Goal: Task Accomplishment & Management: Manage account settings

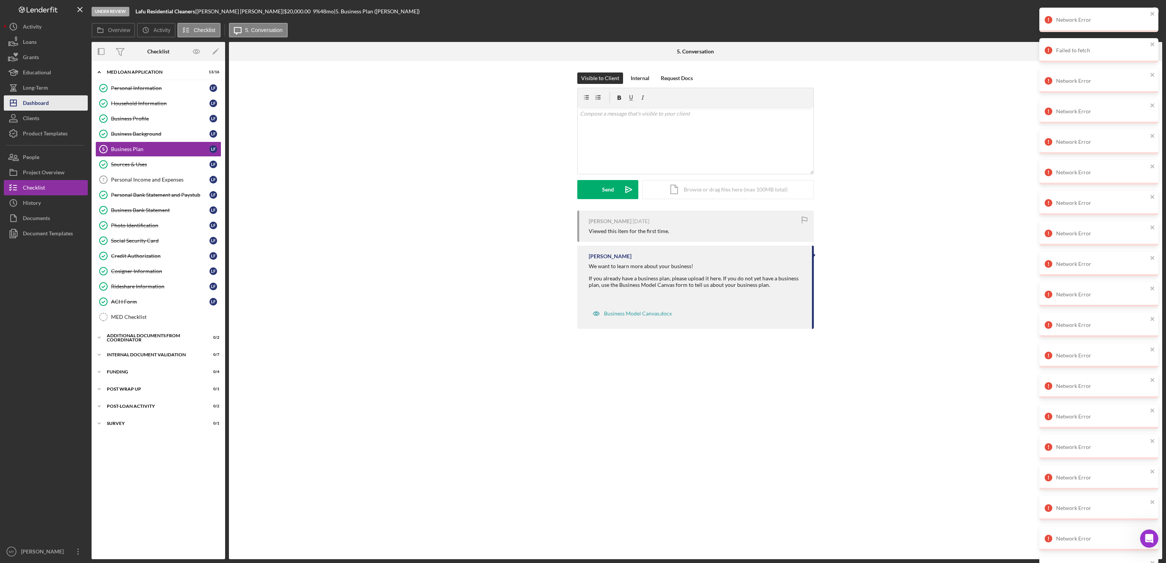
drag, startPoint x: 50, startPoint y: 105, endPoint x: 59, endPoint y: 105, distance: 9.2
click at [50, 105] on button "Icon/Dashboard Dashboard" at bounding box center [46, 102] width 84 height 15
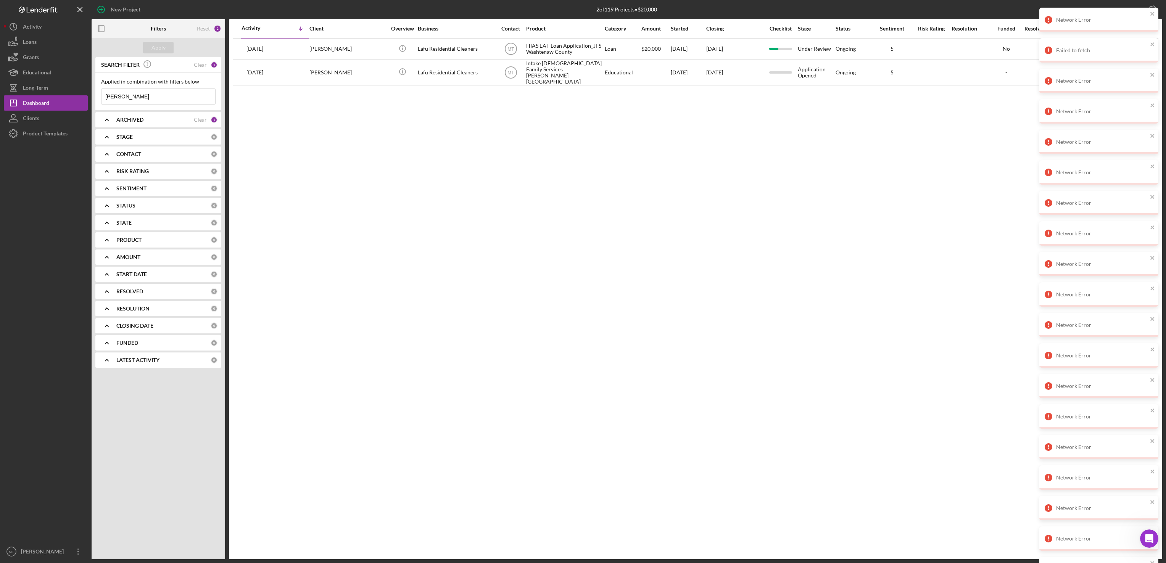
click at [138, 98] on input "[PERSON_NAME]" at bounding box center [158, 96] width 114 height 15
type input "l"
paste input "onzalez"
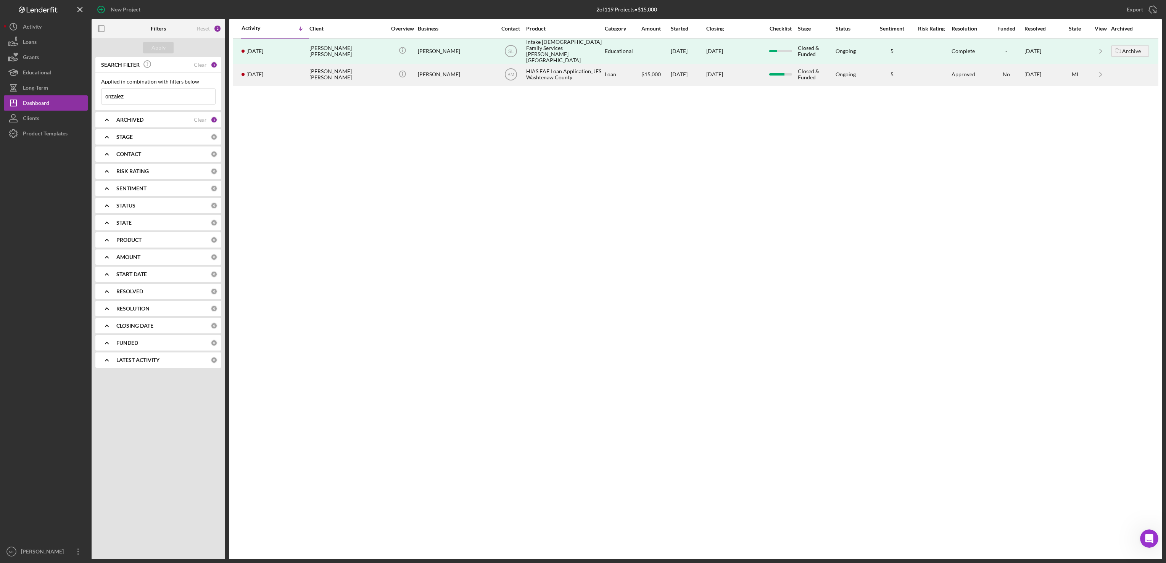
type input "onzalez"
click at [573, 65] on div "HIAS EAF Loan Application_JFS Washtenaw County" at bounding box center [564, 74] width 76 height 20
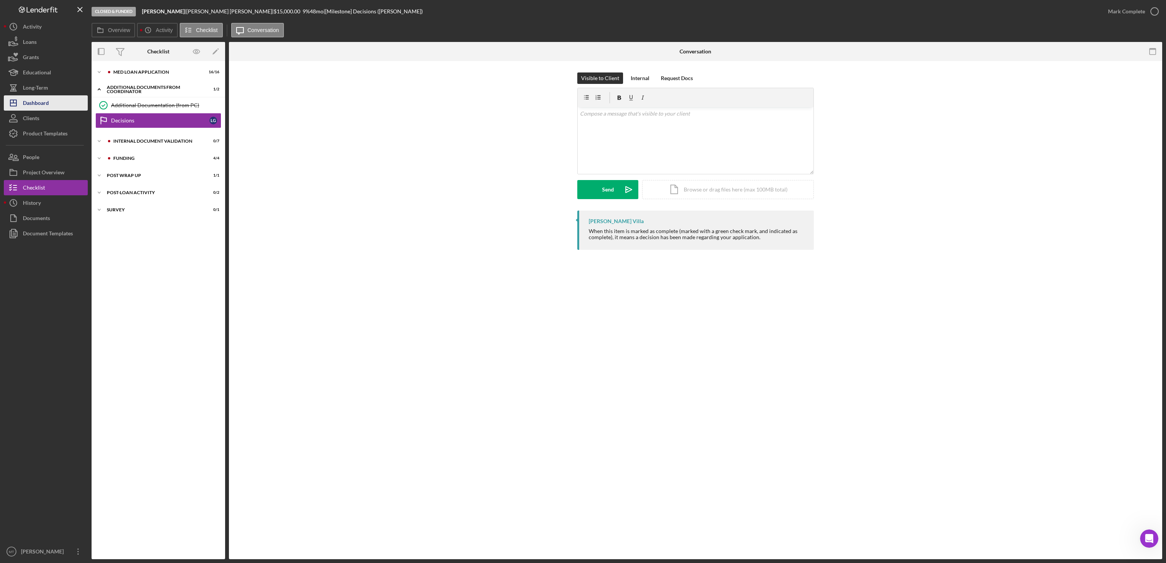
click at [23, 100] on div "Dashboard" at bounding box center [36, 103] width 26 height 17
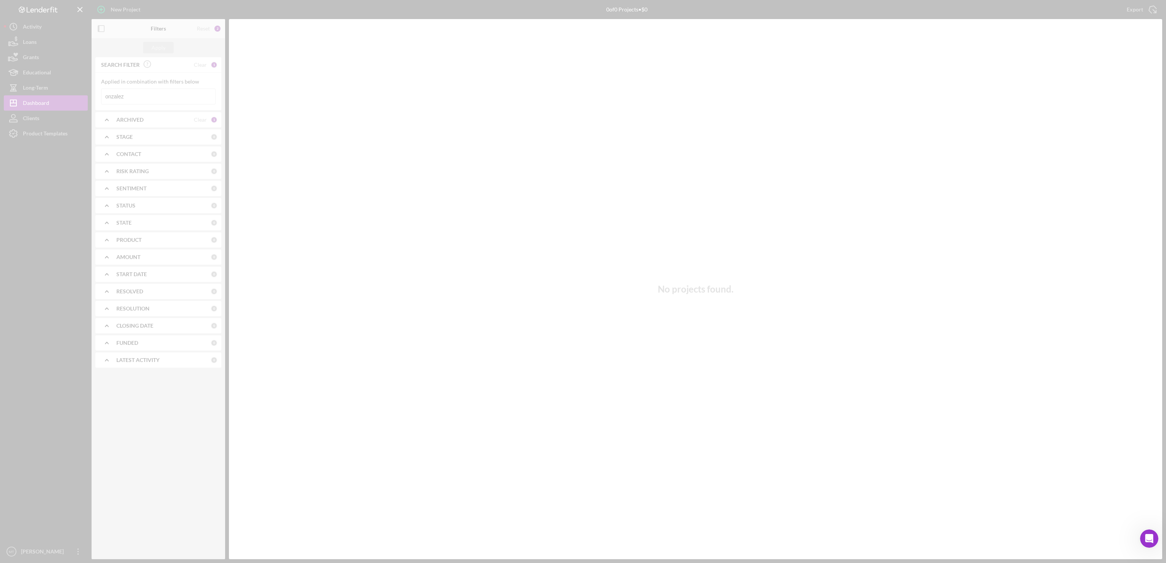
click at [149, 100] on div at bounding box center [583, 281] width 1166 height 563
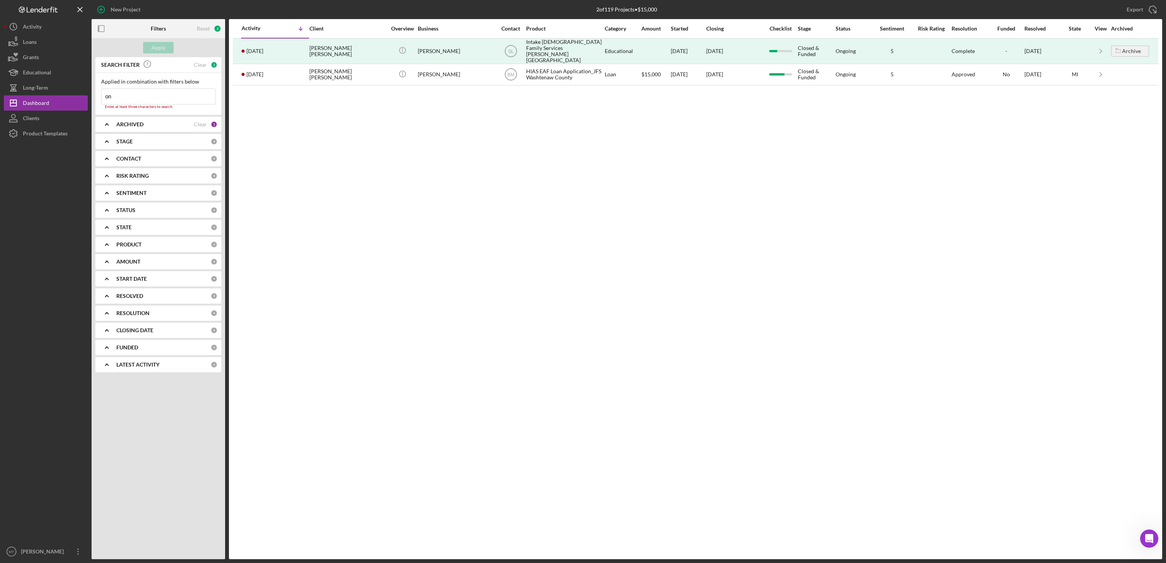
type input "o"
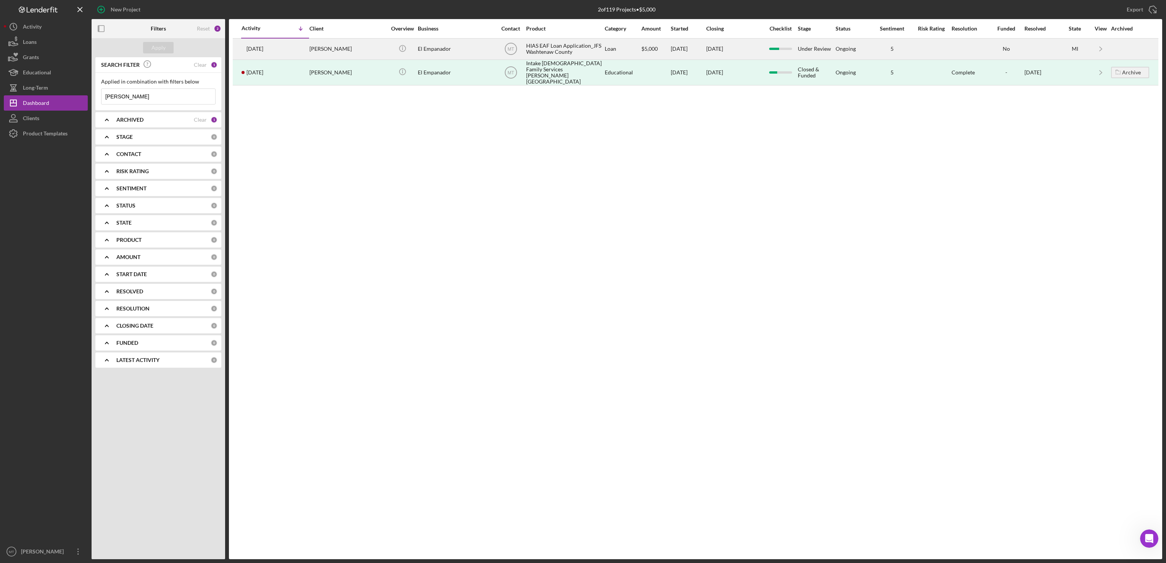
type input "[PERSON_NAME]"
click at [547, 50] on div "HIAS EAF Loan Application_JFS Washtenaw County" at bounding box center [564, 49] width 76 height 20
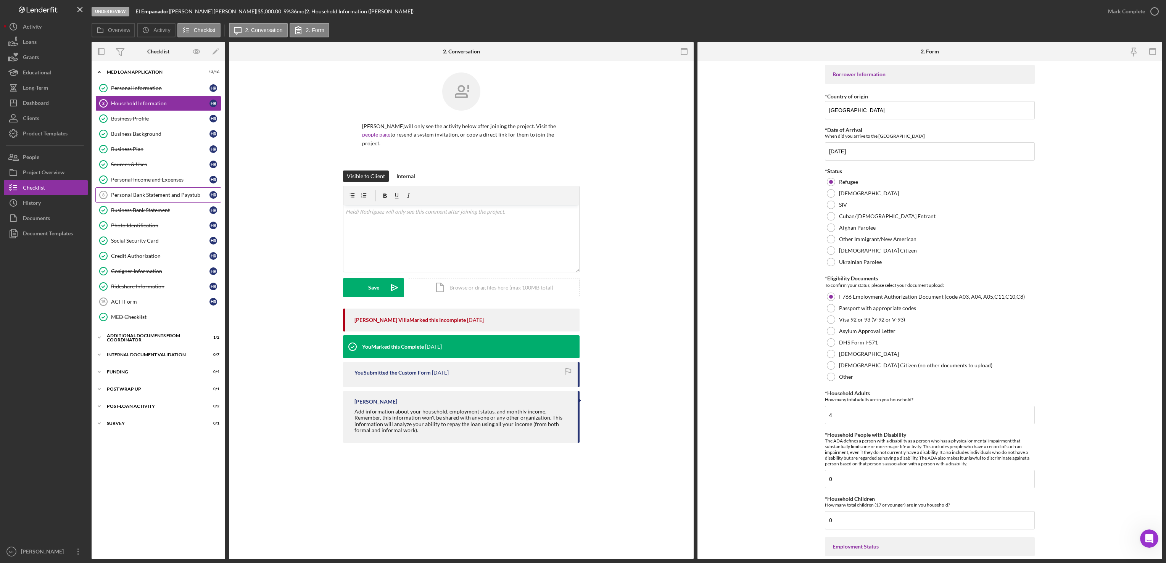
click at [150, 198] on div "Personal Bank Statement and Paystub" at bounding box center [160, 195] width 98 height 6
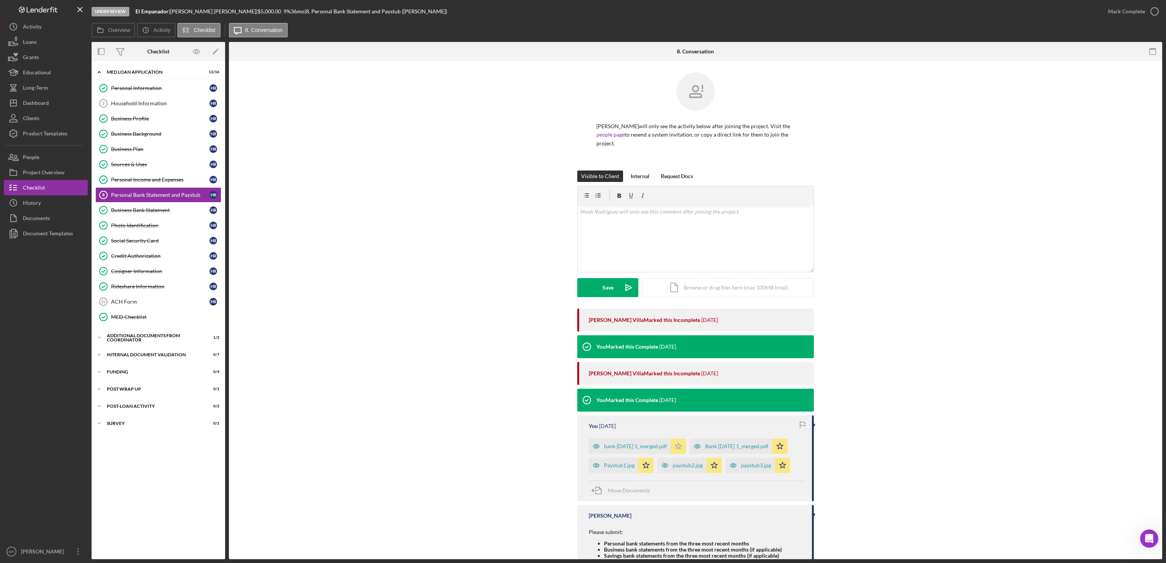
click at [674, 447] on icon "Icon/Star" at bounding box center [678, 446] width 15 height 15
click at [777, 449] on polygon "button" at bounding box center [780, 446] width 6 height 6
click at [778, 461] on icon "Icon/Star" at bounding box center [782, 465] width 15 height 15
click at [774, 447] on icon "Icon/Star" at bounding box center [779, 446] width 15 height 15
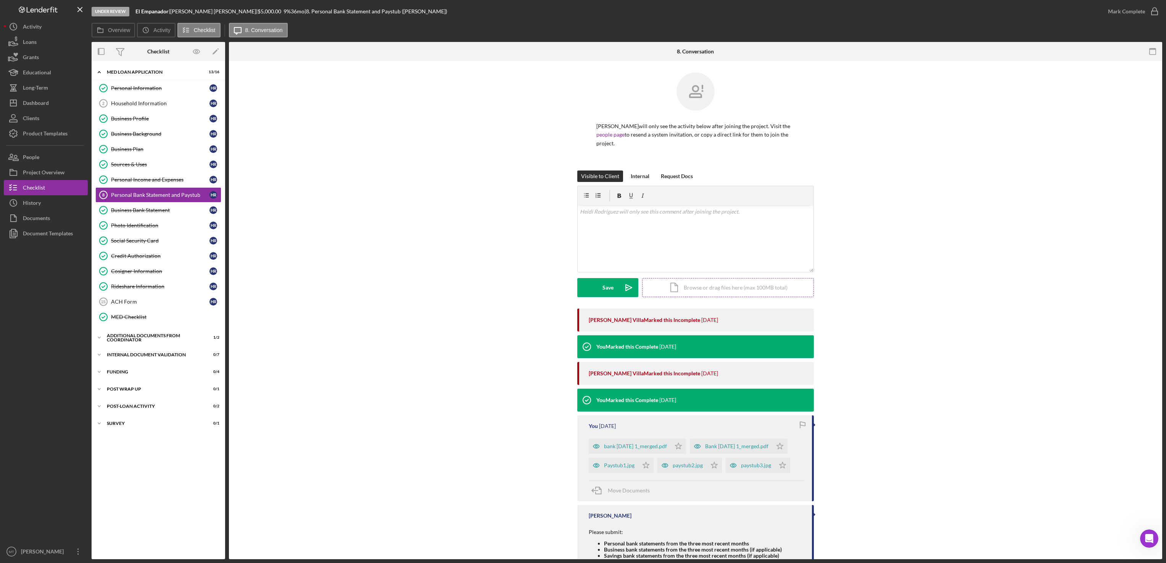
click at [713, 294] on div "Icon/Document Browse or drag files here (max 100MB total) Tap to choose files o…" at bounding box center [728, 287] width 172 height 19
click at [603, 288] on div "Upload" at bounding box center [607, 287] width 17 height 19
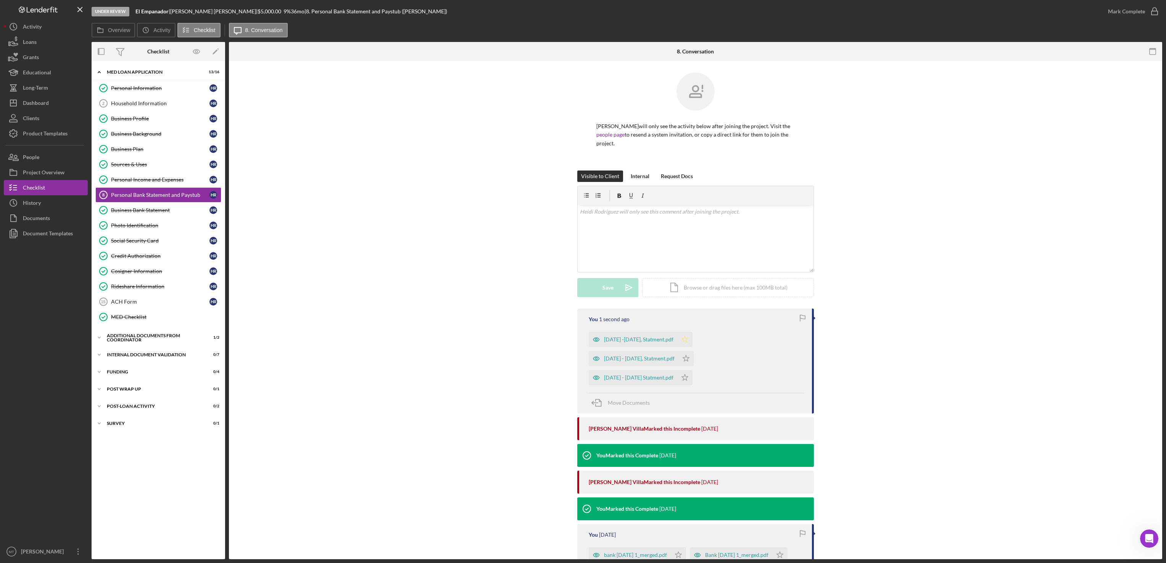
click at [679, 339] on icon "Icon/Star" at bounding box center [684, 339] width 15 height 15
click at [693, 358] on icon "Icon/Star" at bounding box center [685, 358] width 15 height 15
click at [688, 380] on icon "Icon/Star" at bounding box center [684, 377] width 15 height 15
click at [686, 288] on div "Icon/Document Browse or drag files here (max 100MB total) Tap to choose files o…" at bounding box center [728, 287] width 172 height 19
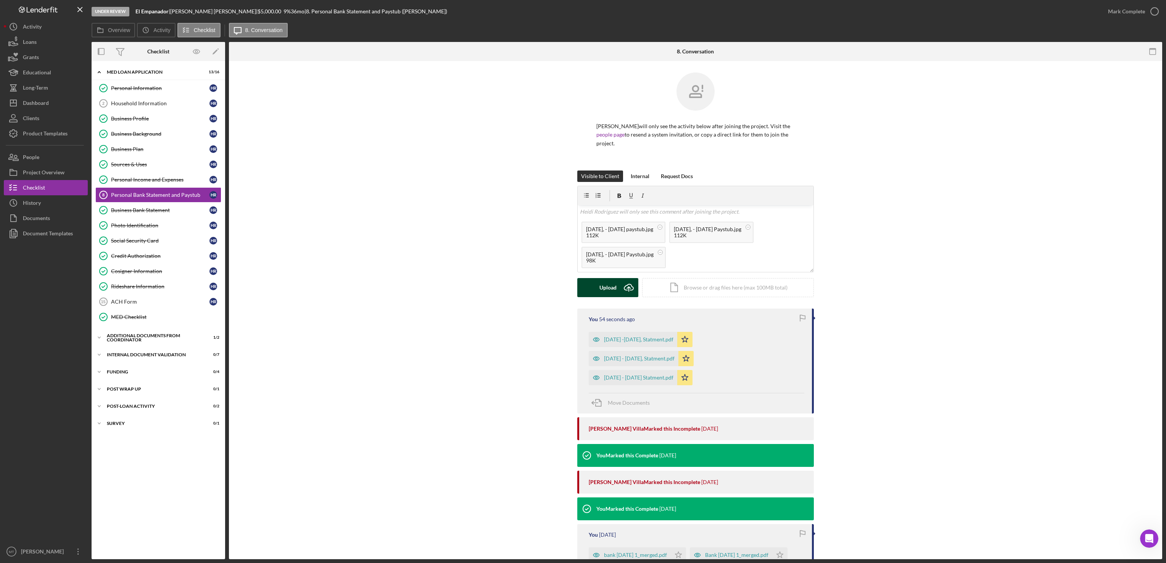
click at [606, 289] on div "Upload" at bounding box center [607, 287] width 17 height 19
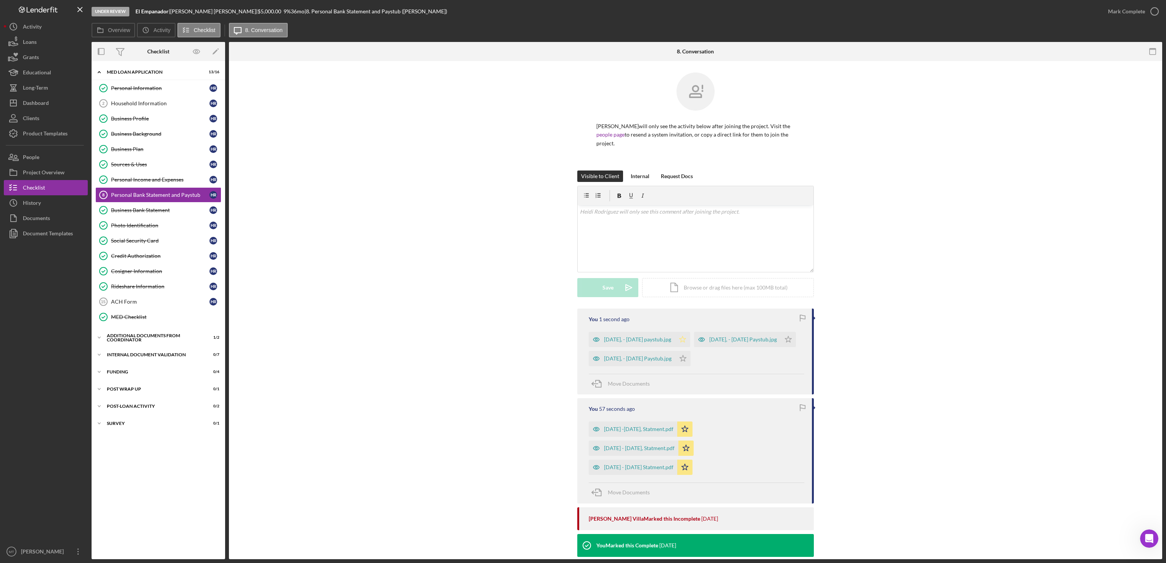
click at [677, 343] on icon "Icon/Star" at bounding box center [682, 339] width 15 height 15
click at [785, 342] on polygon "button" at bounding box center [788, 339] width 6 height 6
click at [785, 339] on polygon "button" at bounding box center [788, 339] width 6 height 6
